Goal: Information Seeking & Learning: Find specific fact

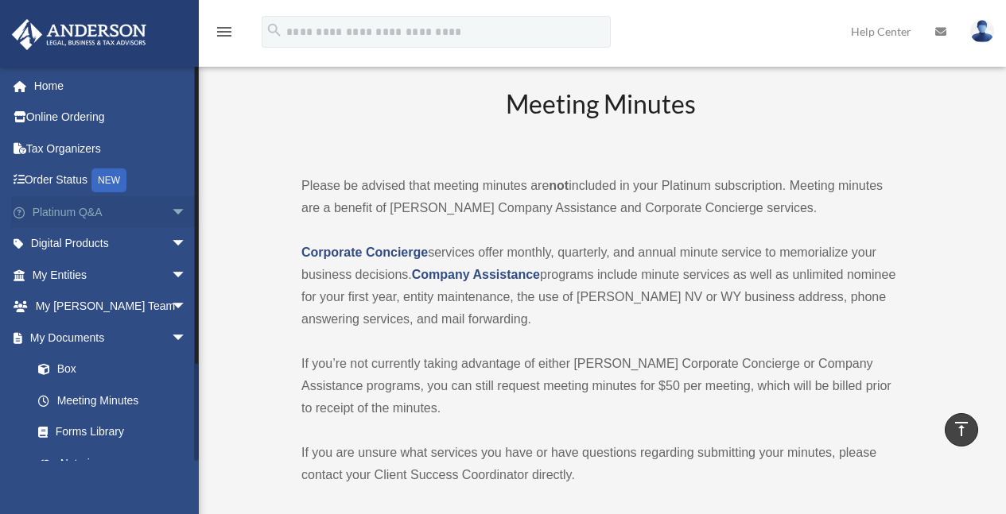
scroll to position [3752, 0]
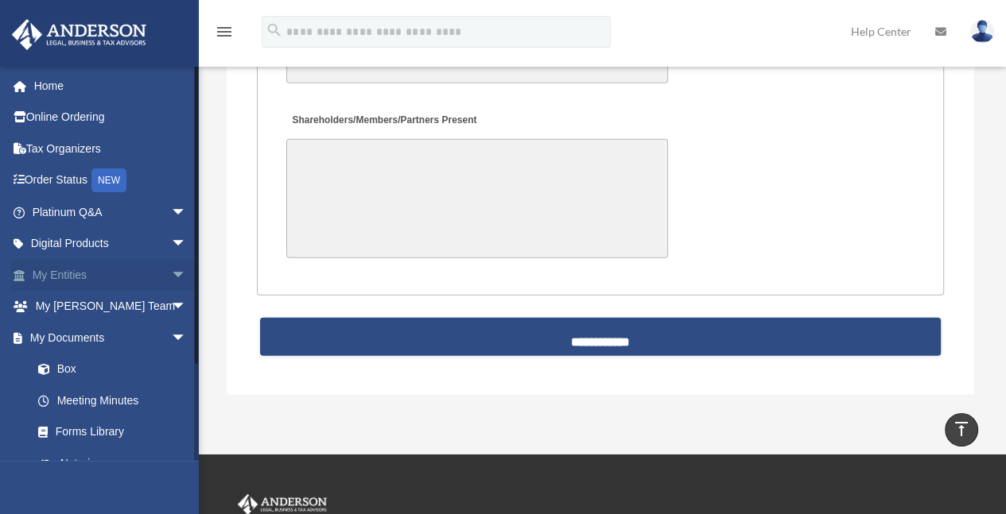
click at [171, 277] on span "arrow_drop_down" at bounding box center [187, 275] width 32 height 33
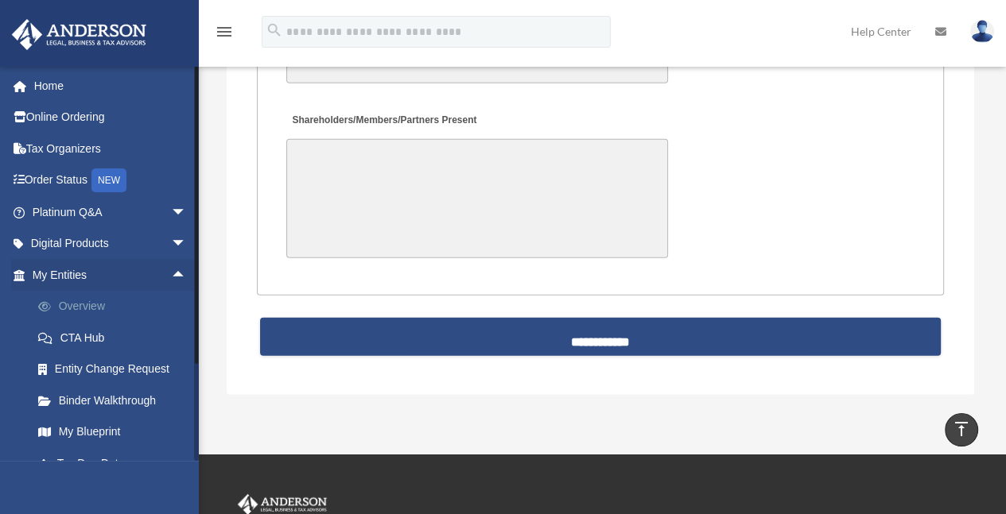
click at [86, 308] on link "Overview" at bounding box center [116, 307] width 188 height 32
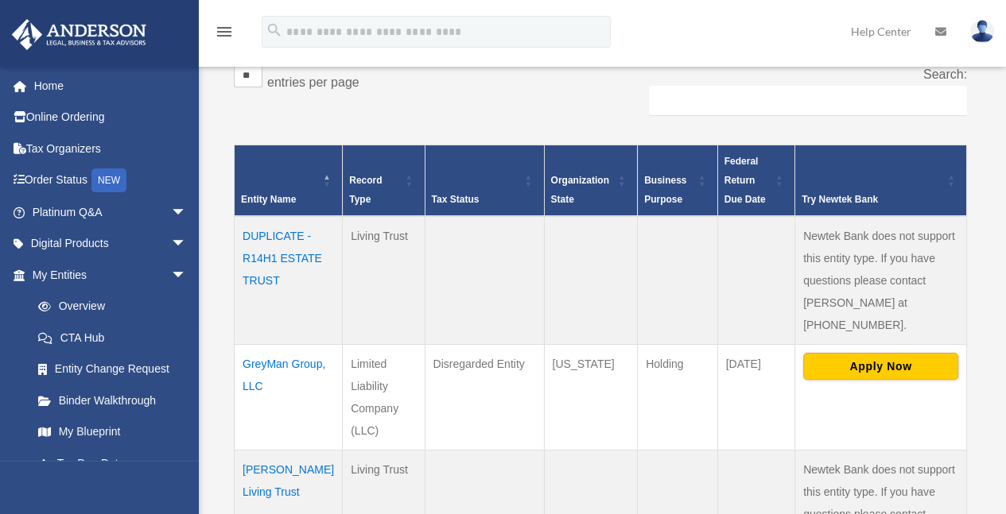
scroll to position [270, 0]
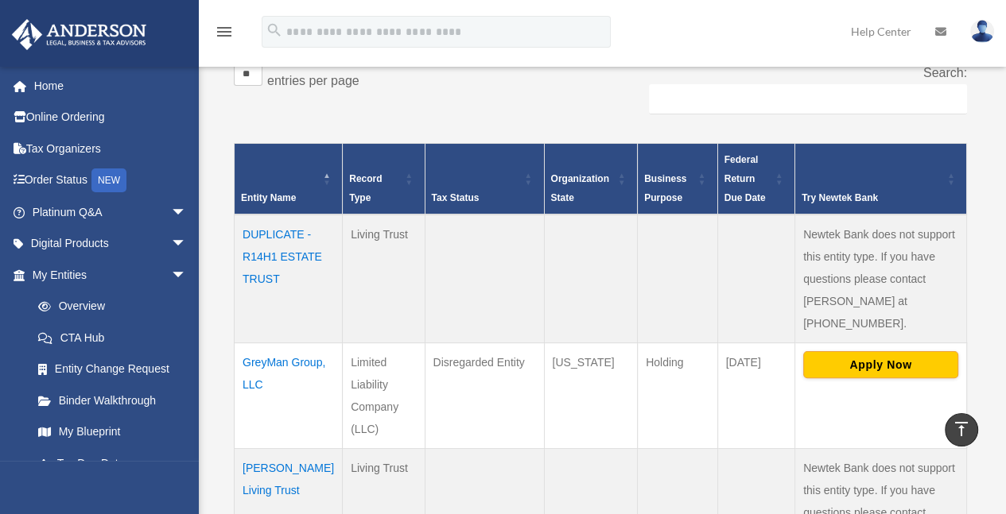
click at [264, 343] on td "GreyMan Group, LLC" at bounding box center [289, 396] width 108 height 106
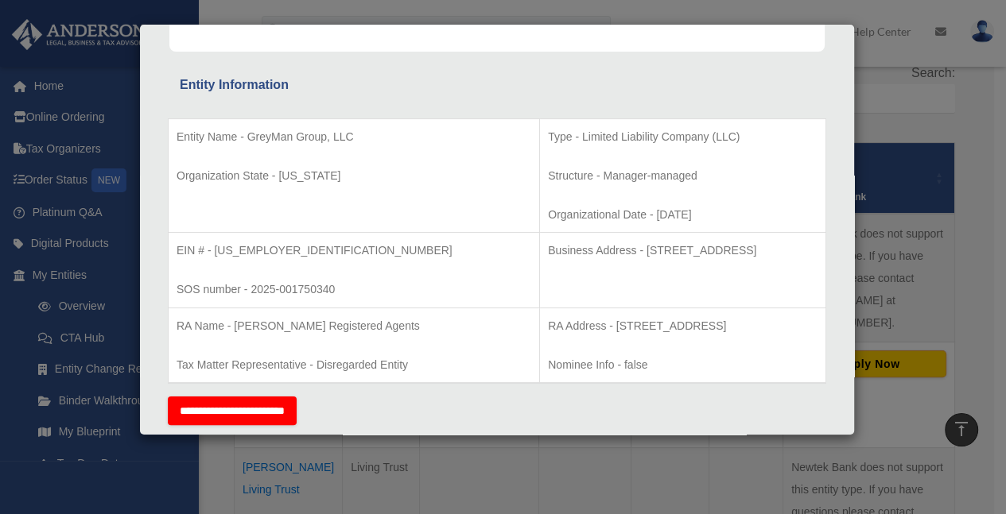
scroll to position [256, 0]
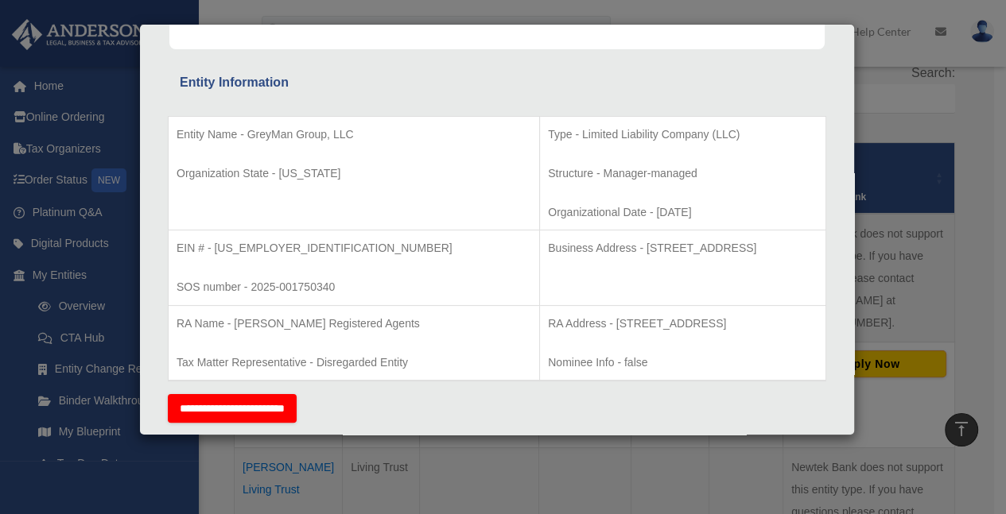
drag, startPoint x: 607, startPoint y: 211, endPoint x: 529, endPoint y: 224, distance: 79.9
click at [540, 224] on td "Type - Limited Liability Company (LLC) Structure - Manager-managed Organization…" at bounding box center [683, 173] width 286 height 114
click at [540, 311] on td "RA Address - [STREET_ADDRESS] Info - false" at bounding box center [683, 343] width 286 height 76
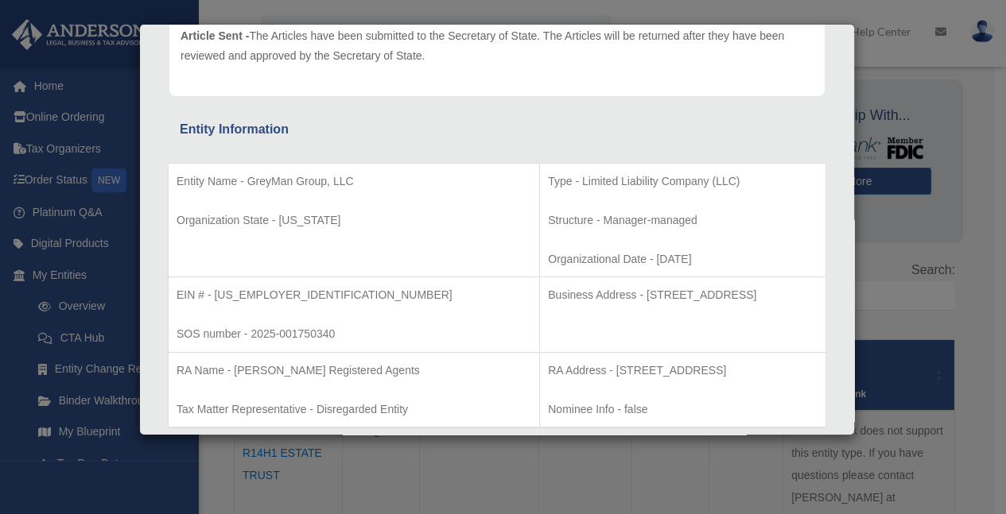
scroll to position [0, 0]
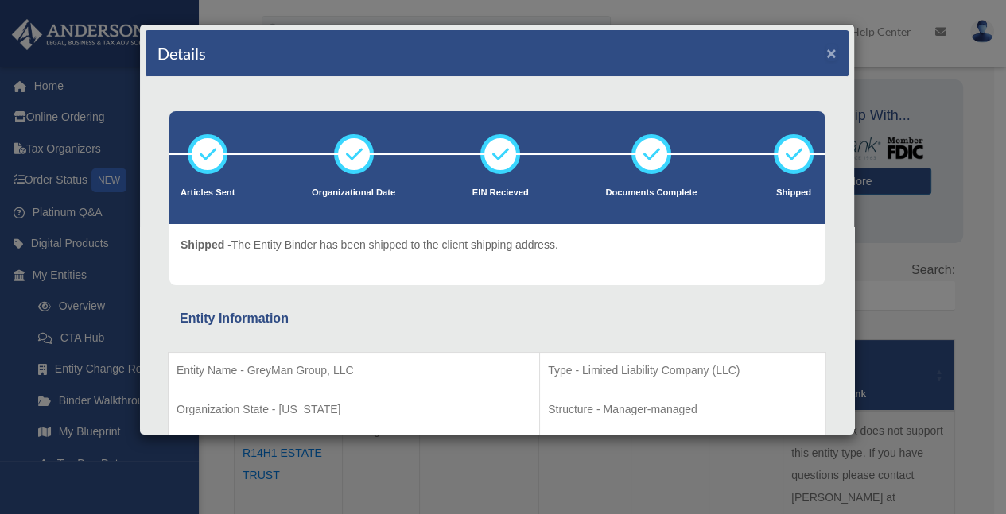
click at [826, 54] on button "×" at bounding box center [831, 53] width 10 height 17
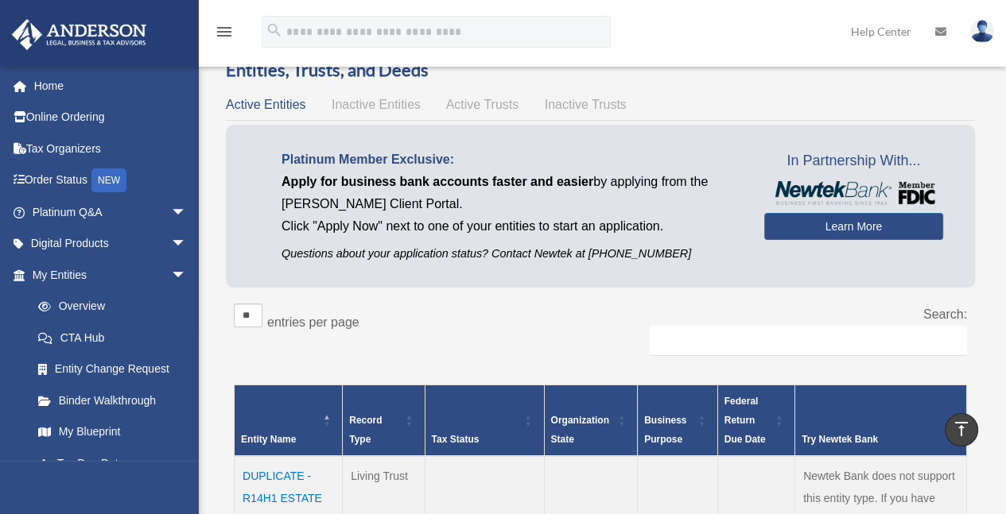
scroll to position [29, 0]
